Goal: Communication & Community: Answer question/provide support

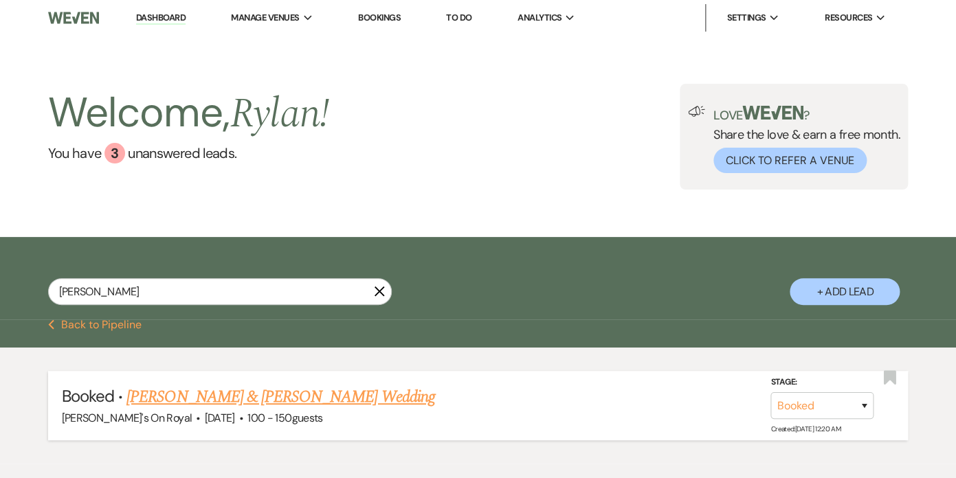
type input "[PERSON_NAME]"
click at [212, 395] on link "[PERSON_NAME] & [PERSON_NAME] Wedding" at bounding box center [280, 397] width 308 height 25
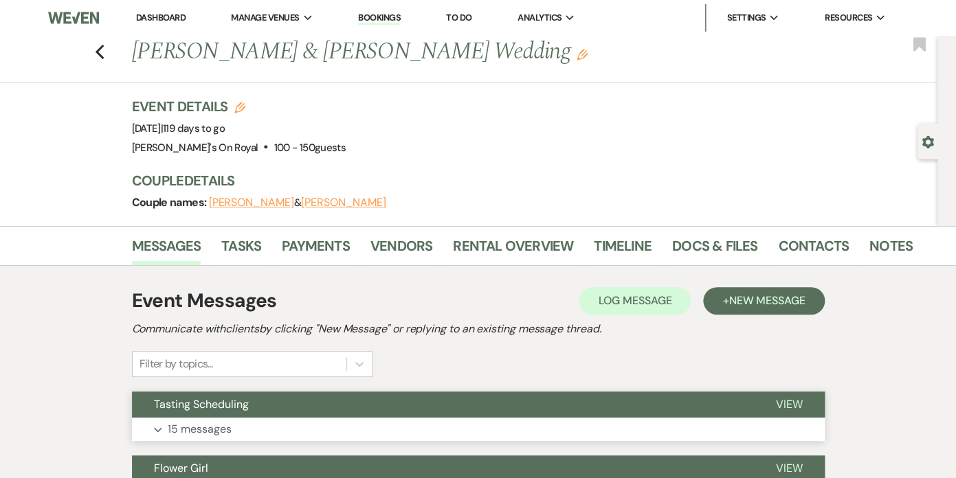
click at [204, 427] on p "15 messages" at bounding box center [200, 429] width 64 height 18
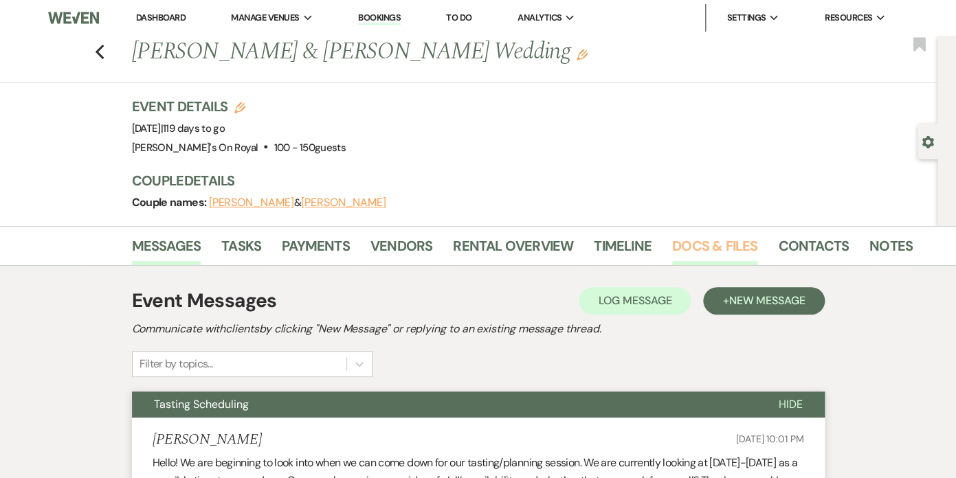
click at [713, 245] on link "Docs & Files" at bounding box center [714, 250] width 85 height 30
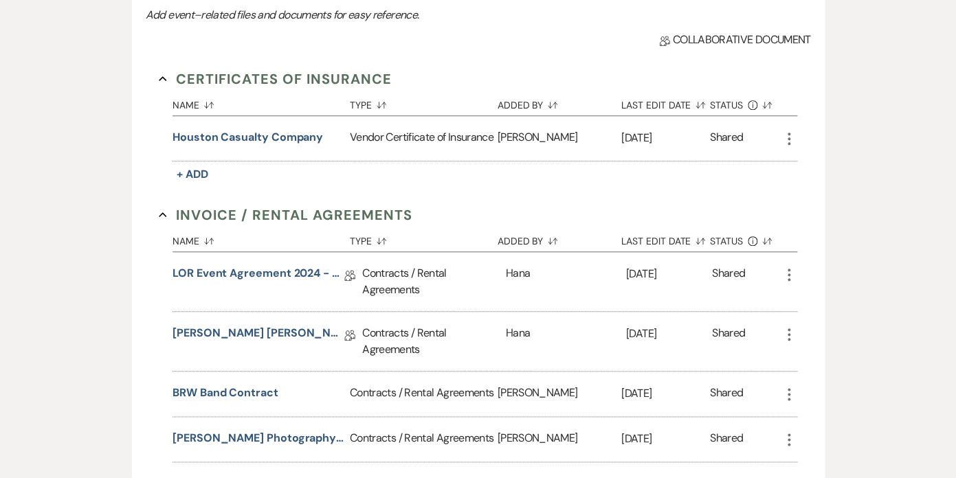
scroll to position [353, 0]
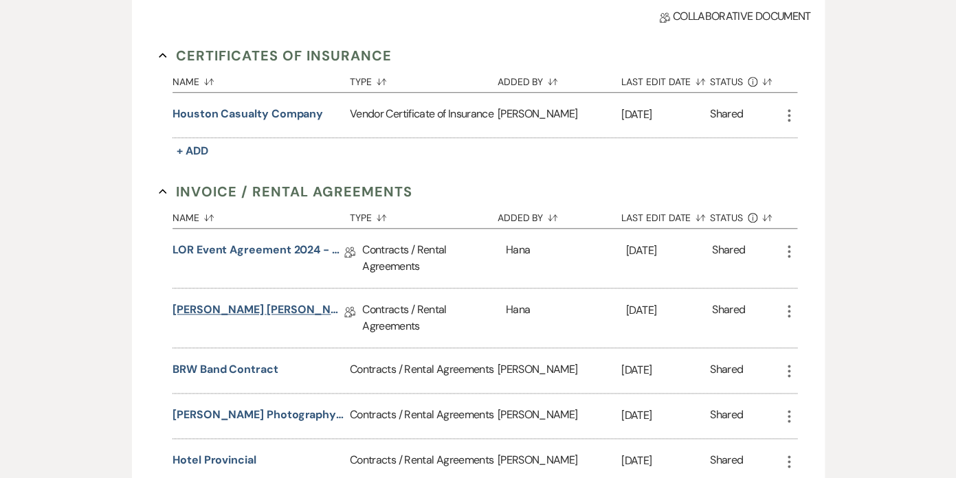
click at [293, 304] on link "[PERSON_NAME] [PERSON_NAME] Ceremony & Reception Contract [DATE]" at bounding box center [258, 312] width 172 height 21
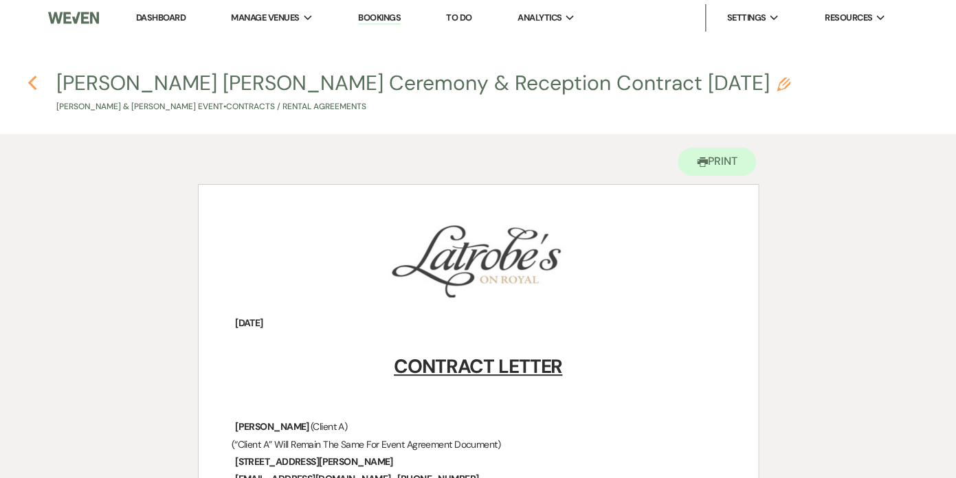
click at [32, 82] on use "button" at bounding box center [31, 83] width 9 height 15
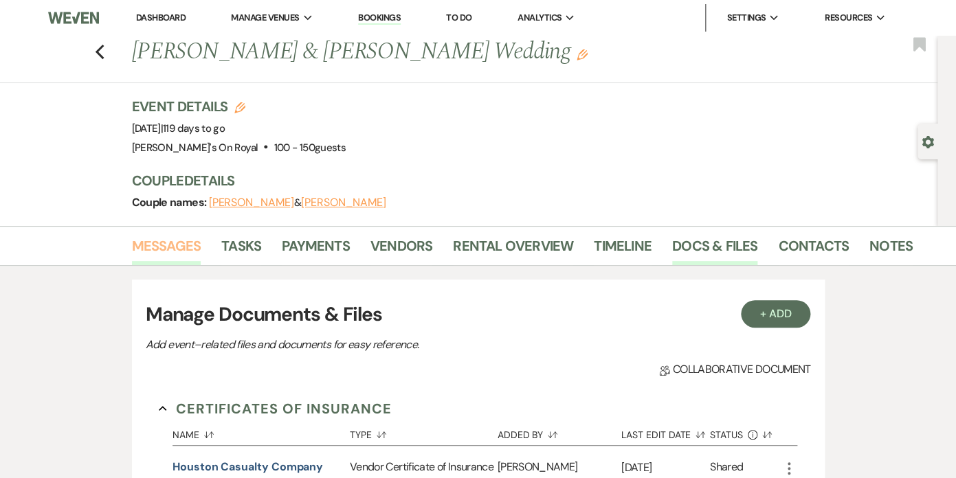
click at [177, 237] on link "Messages" at bounding box center [166, 250] width 69 height 30
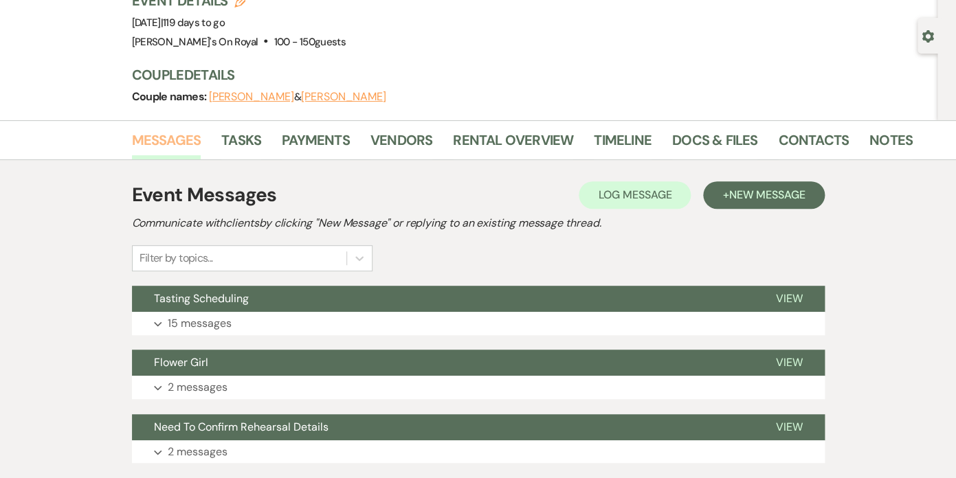
scroll to position [172, 0]
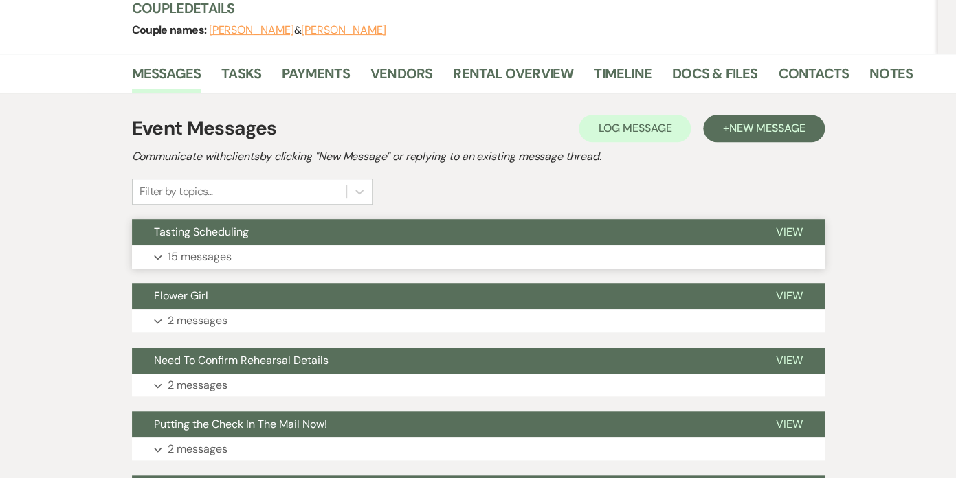
click at [214, 259] on p "15 messages" at bounding box center [200, 257] width 64 height 18
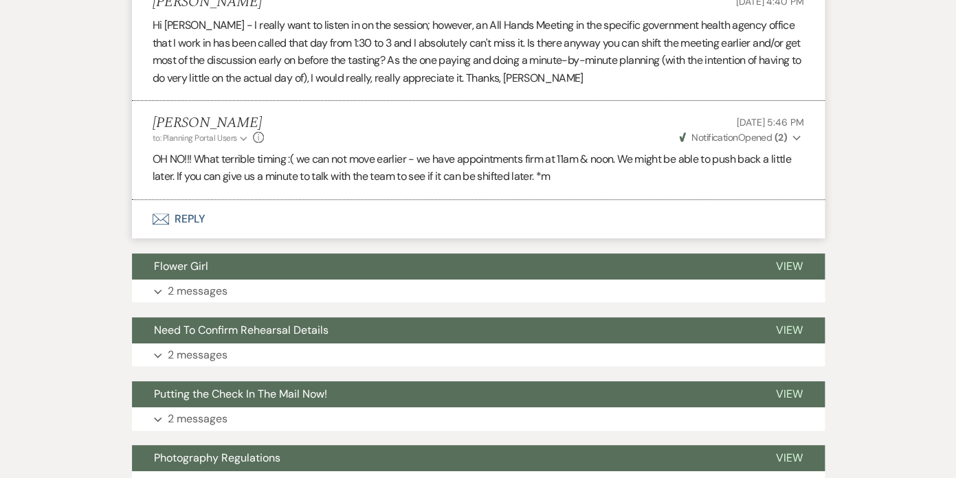
scroll to position [1916, 0]
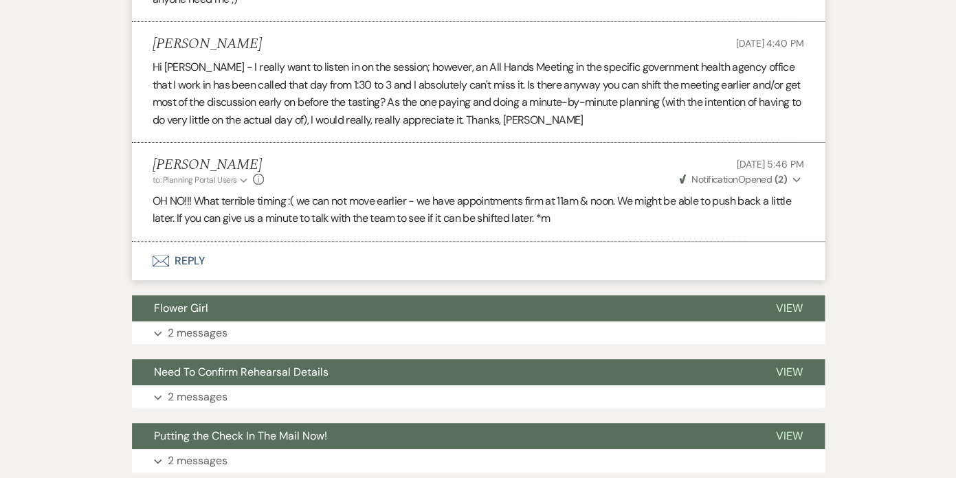
click at [197, 258] on button "Envelope Reply" at bounding box center [478, 261] width 693 height 38
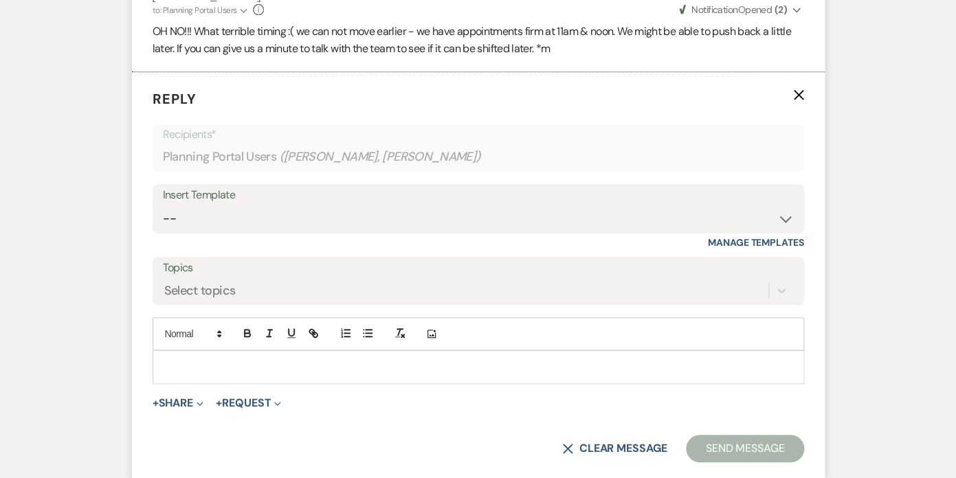
scroll to position [2086, 0]
click at [242, 365] on p at bounding box center [478, 366] width 629 height 15
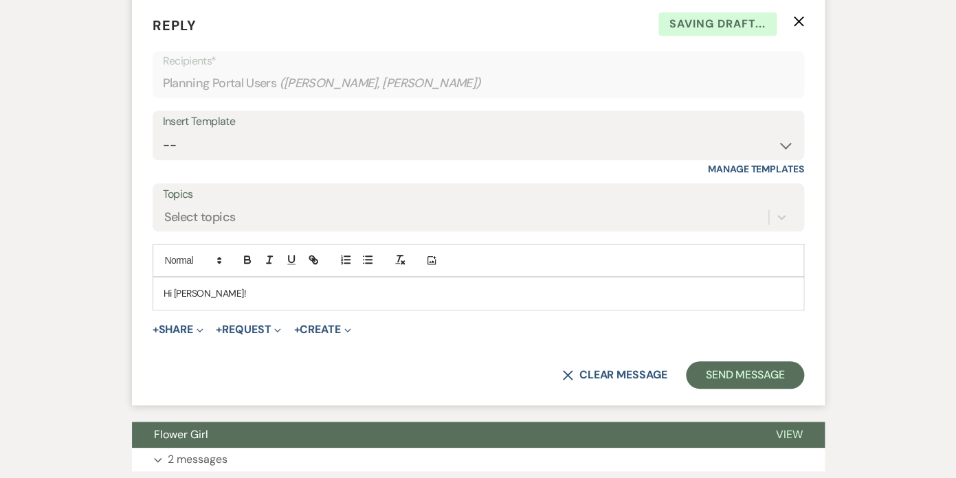
scroll to position [2175, 0]
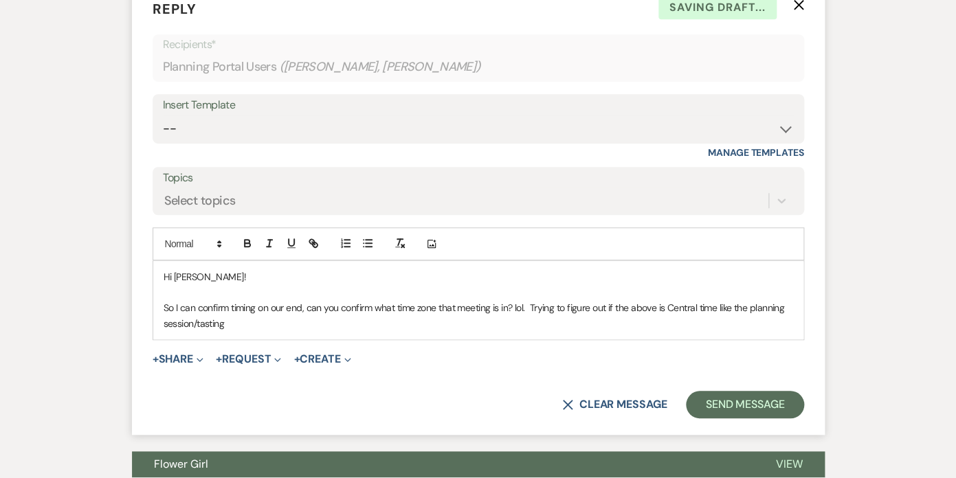
click at [237, 319] on p "So I can confirm timing on our end, can you confirm what time zone that meeting…" at bounding box center [478, 315] width 629 height 31
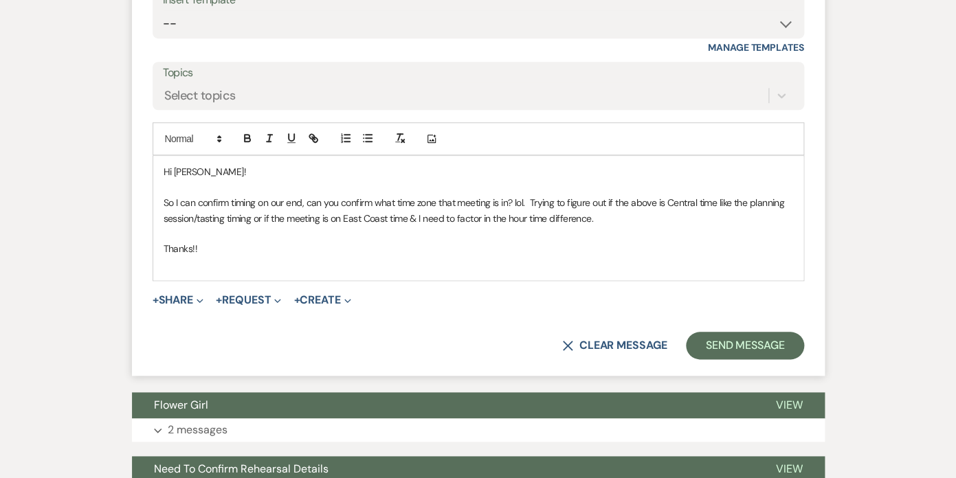
scroll to position [2296, 0]
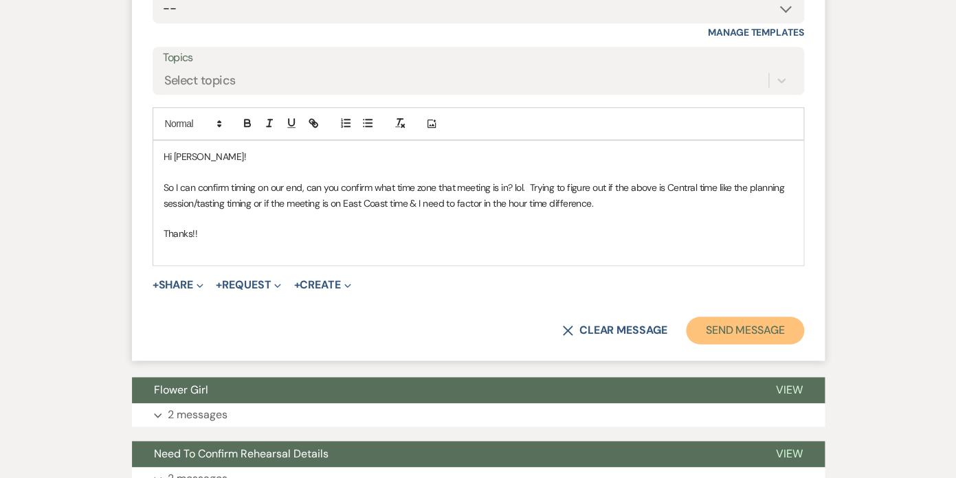
click at [719, 330] on button "Send Message" at bounding box center [744, 330] width 117 height 27
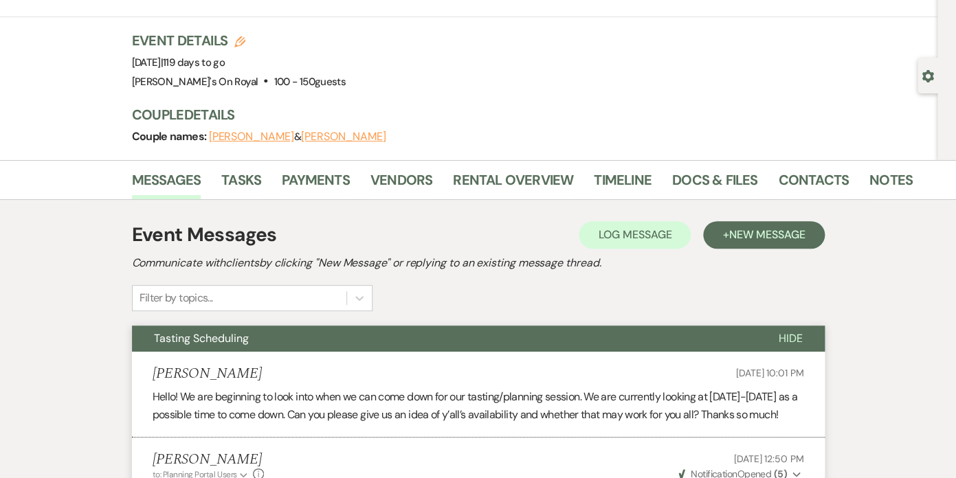
scroll to position [0, 0]
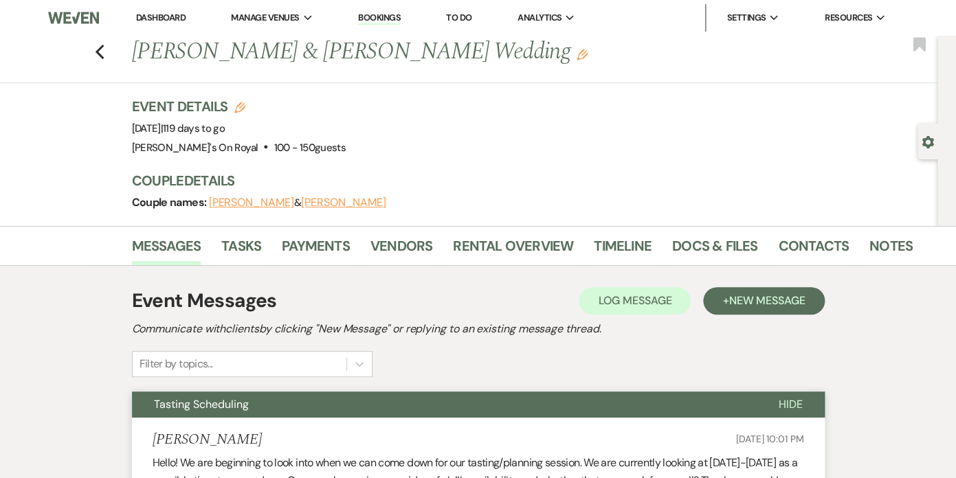
click at [789, 401] on span "Hide" at bounding box center [790, 404] width 24 height 14
